Goal: Information Seeking & Learning: Learn about a topic

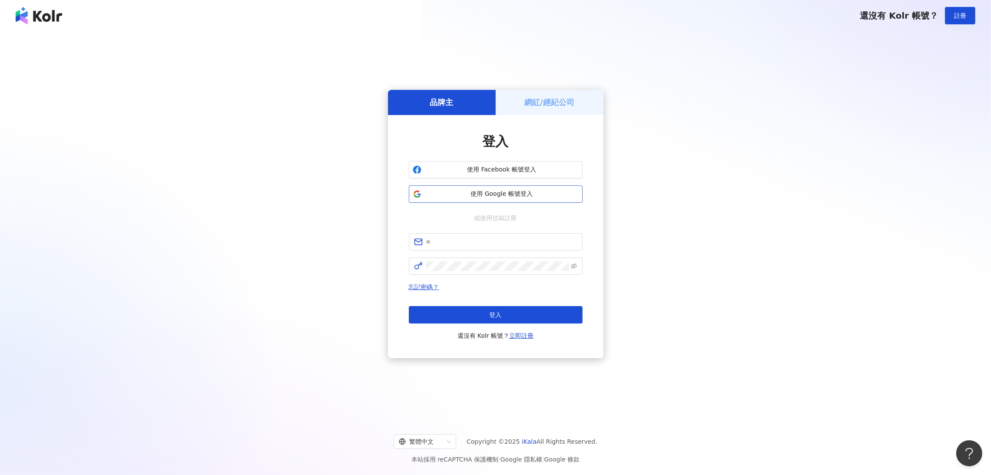
click at [430, 193] on span "使用 Google 帳號登入" at bounding box center [502, 194] width 154 height 9
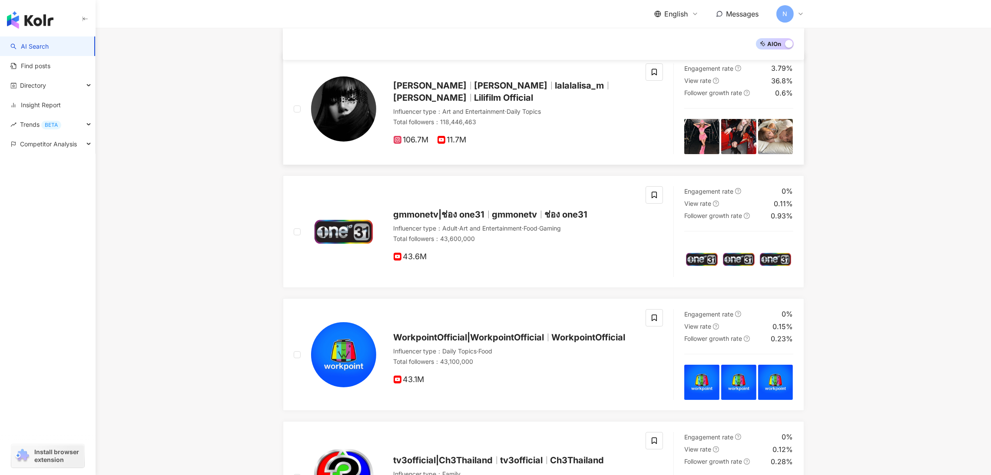
scroll to position [195, 0]
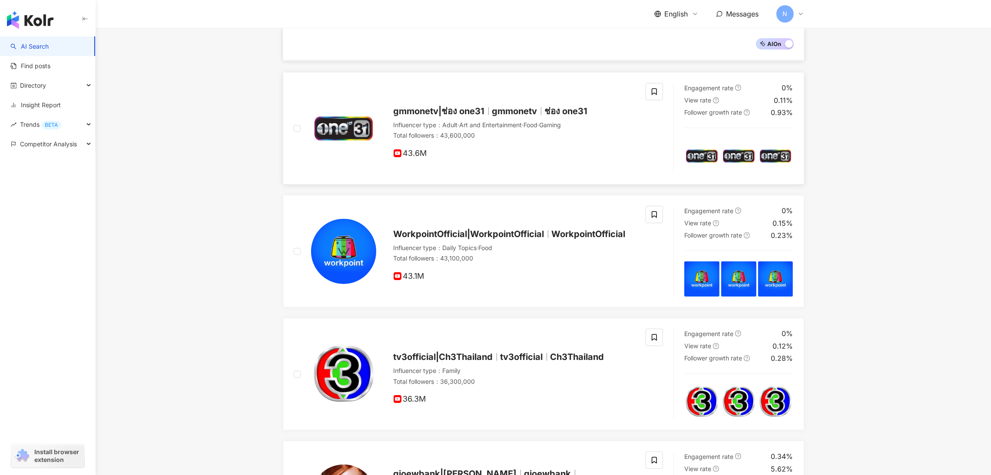
click at [423, 152] on span "43.6M" at bounding box center [409, 153] width 33 height 9
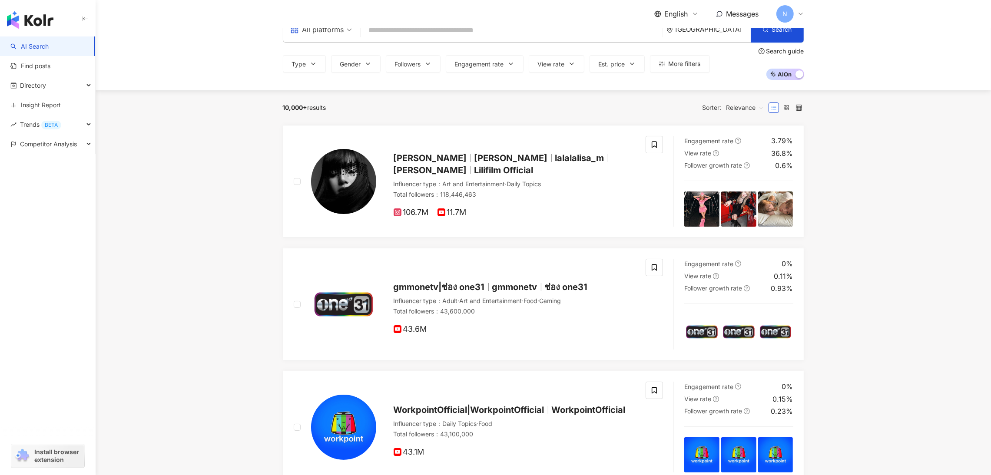
scroll to position [0, 0]
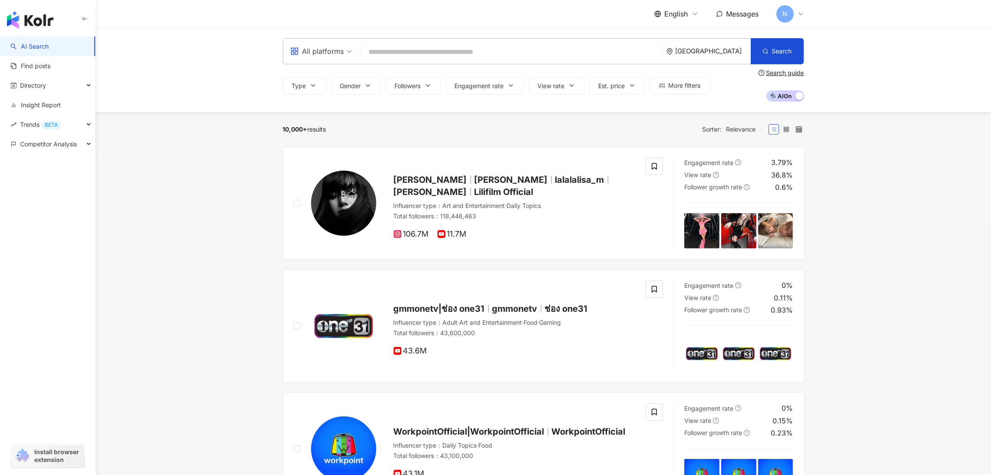
click at [342, 50] on div "All platforms" at bounding box center [317, 51] width 54 height 14
click at [340, 133] on div "TikTok" at bounding box center [320, 140] width 67 height 16
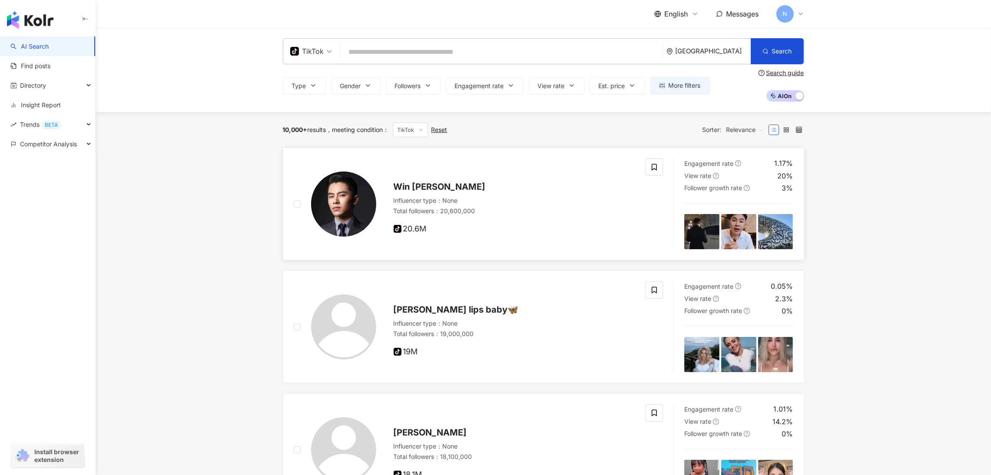
click at [478, 212] on div "Total followers ： 20,600,000" at bounding box center [514, 211] width 242 height 9
